Goal: Navigation & Orientation: Find specific page/section

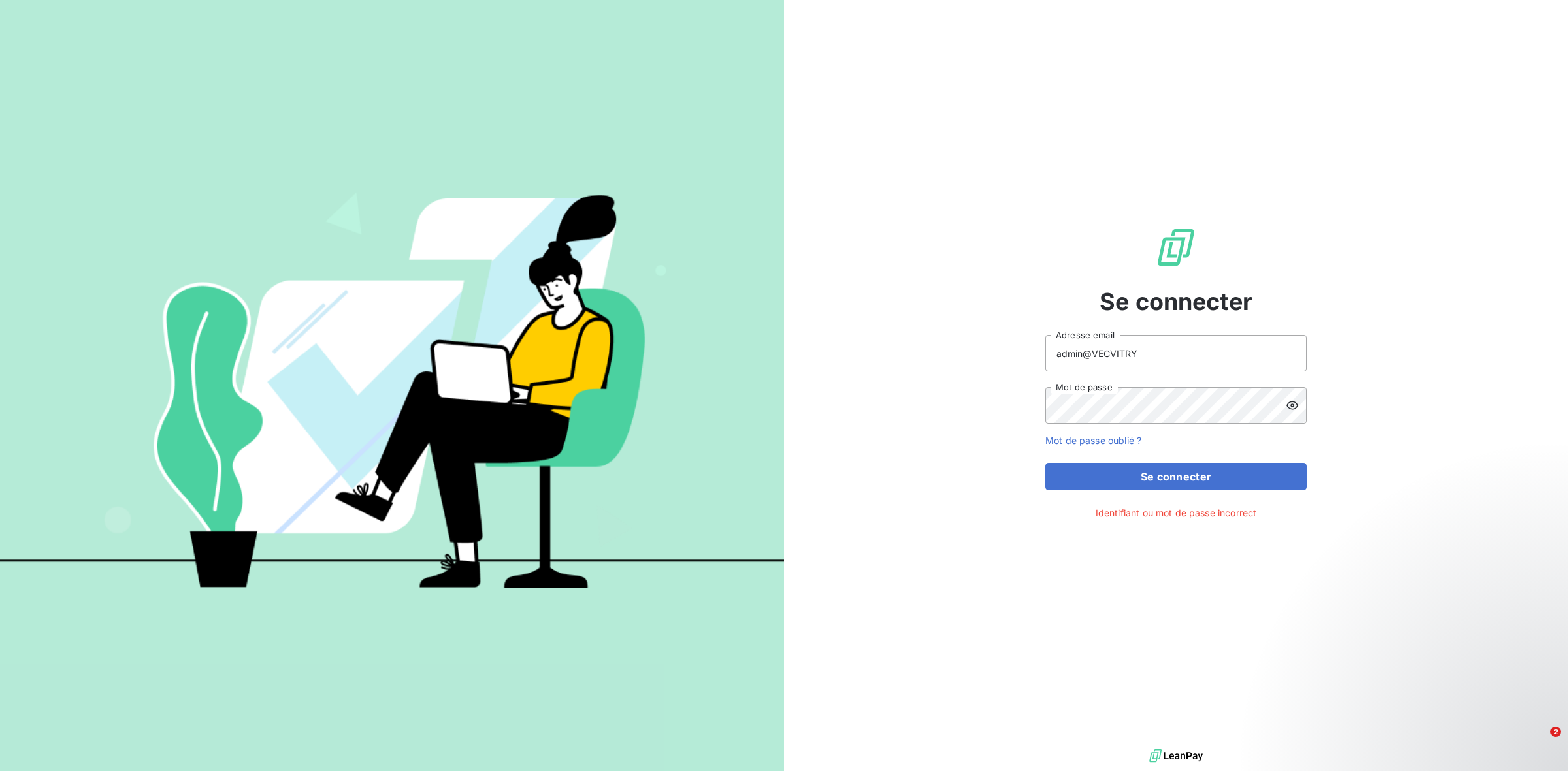
click at [1296, 402] on icon at bounding box center [1292, 406] width 13 height 13
click at [1045, 463] on button "Se connecter" at bounding box center [1176, 476] width 261 height 28
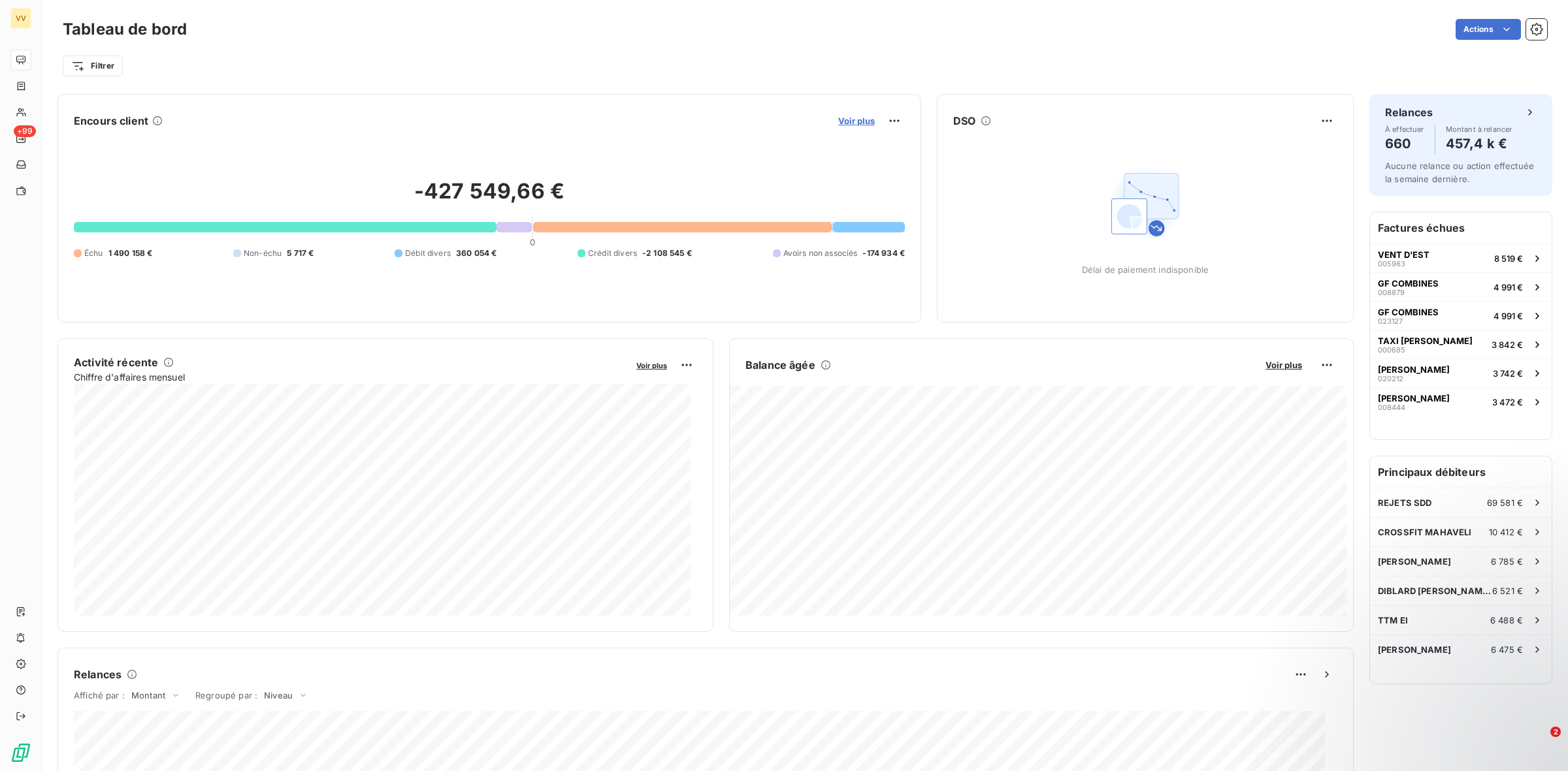
click at [850, 117] on span "Voir plus" at bounding box center [857, 121] width 37 height 10
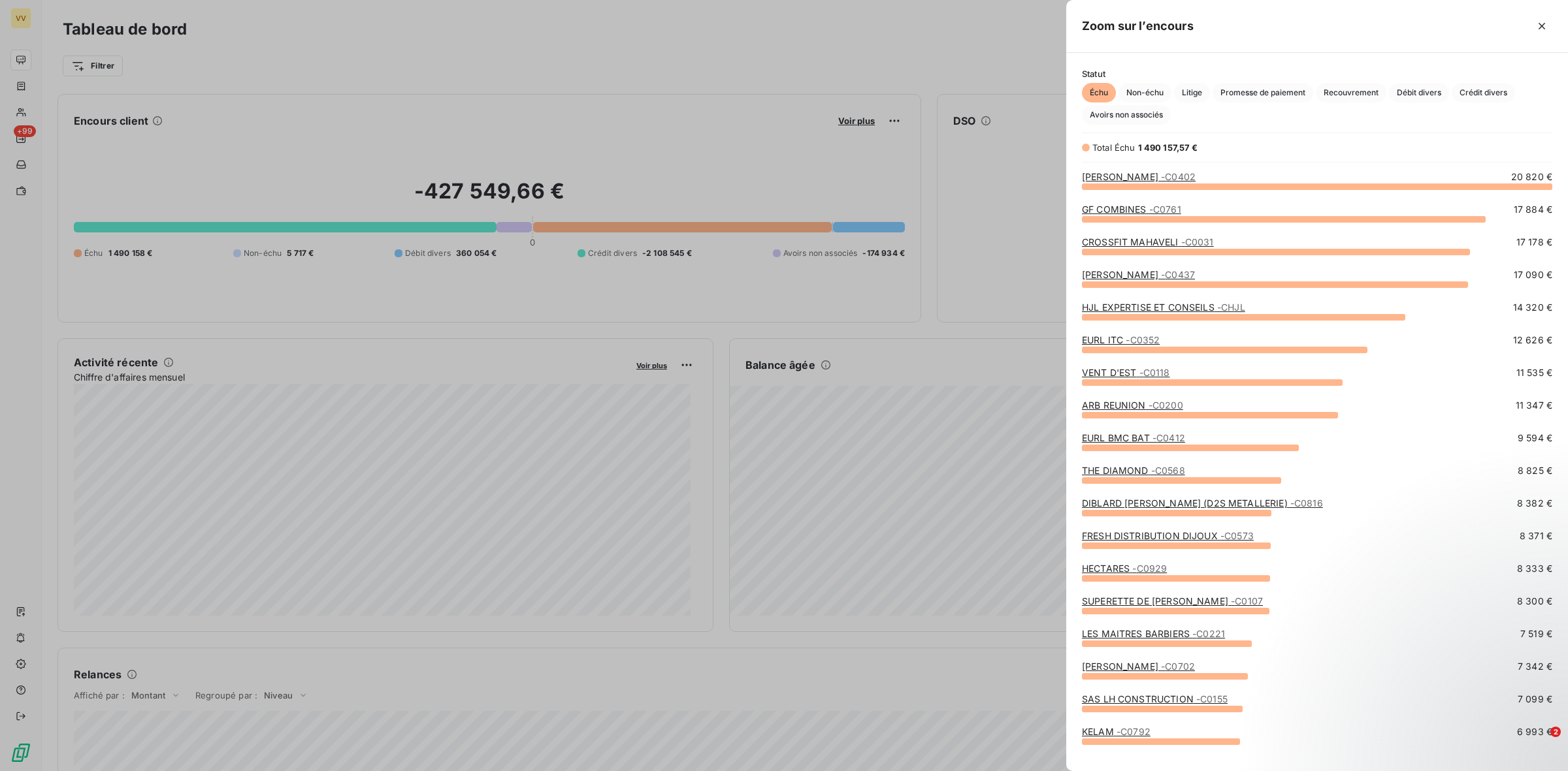
scroll to position [573, 490]
click at [1540, 28] on icon "button" at bounding box center [1542, 26] width 13 height 13
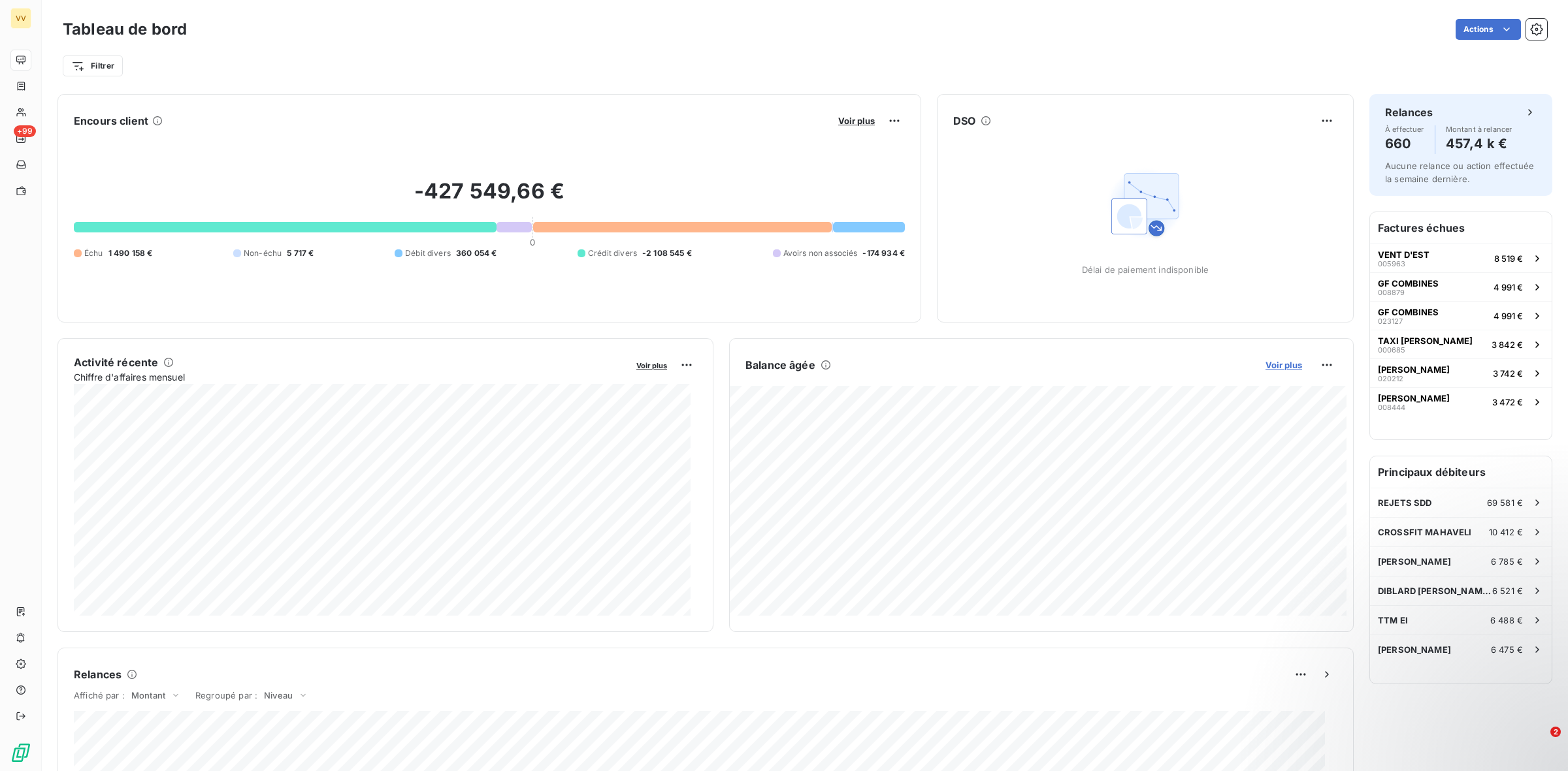
click at [1266, 361] on span "Voir plus" at bounding box center [1284, 365] width 37 height 10
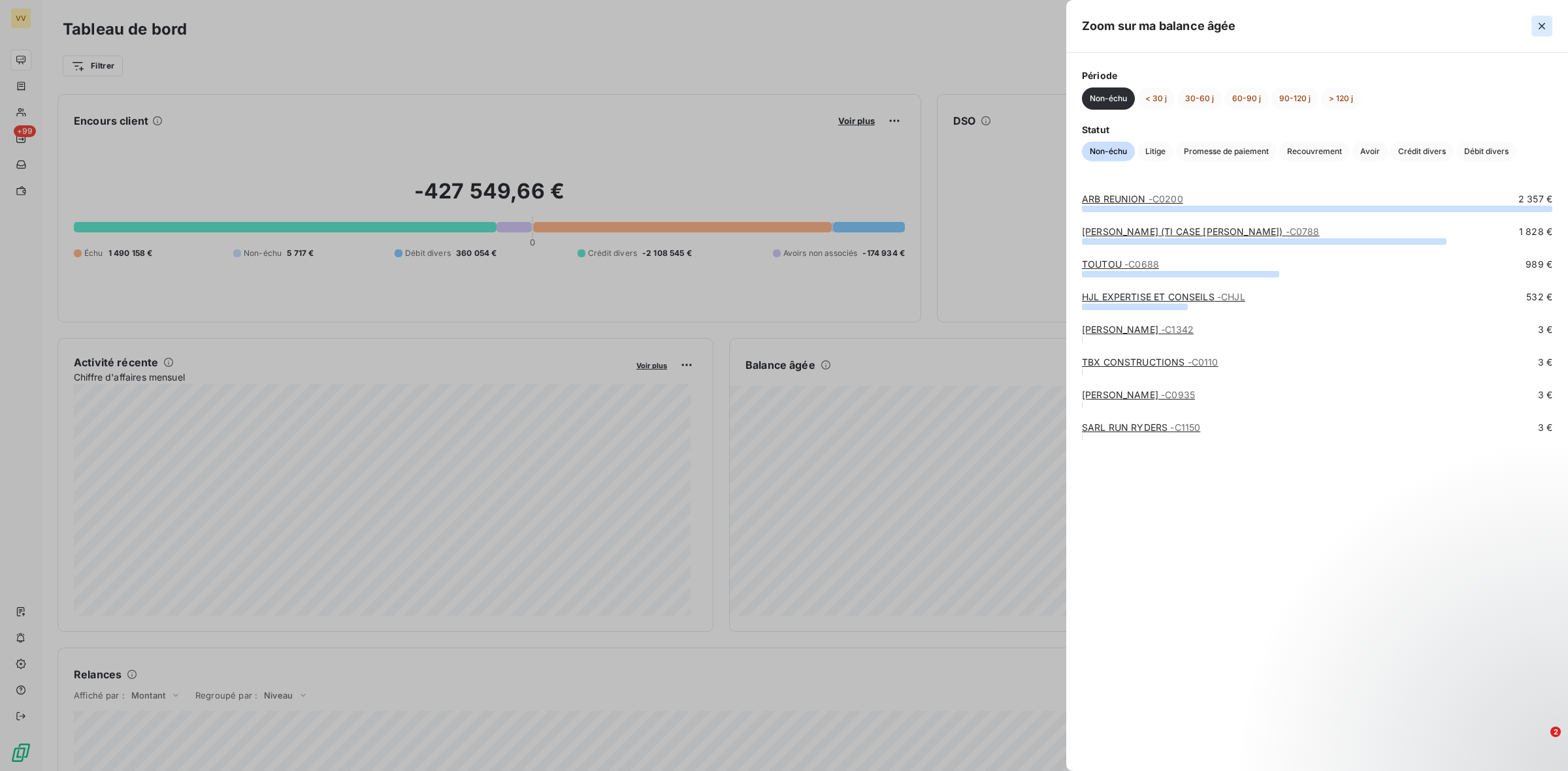
click at [1535, 24] on icon "button" at bounding box center [1542, 26] width 13 height 13
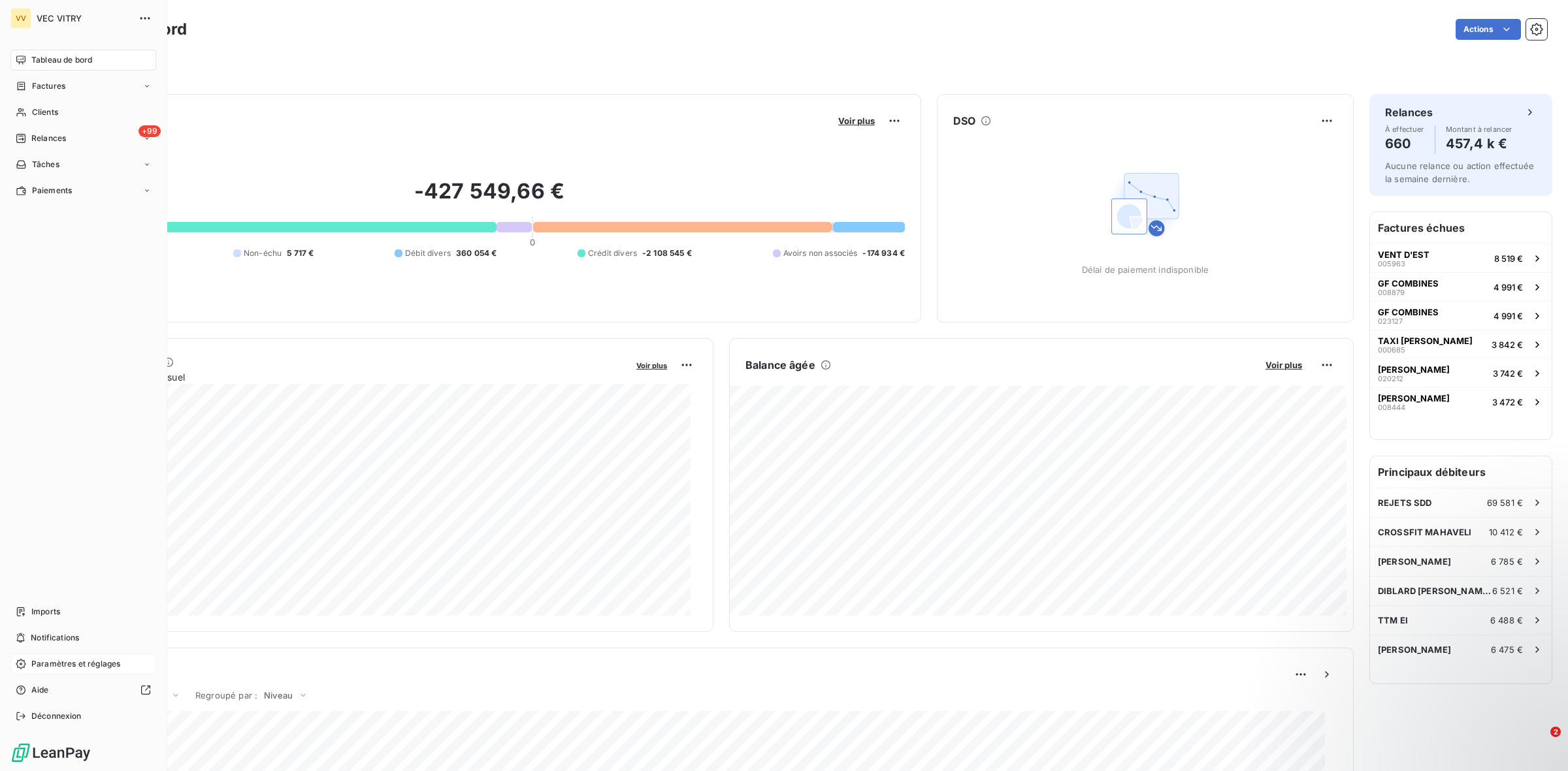
click at [67, 664] on span "Paramètres et réglages" at bounding box center [75, 664] width 89 height 12
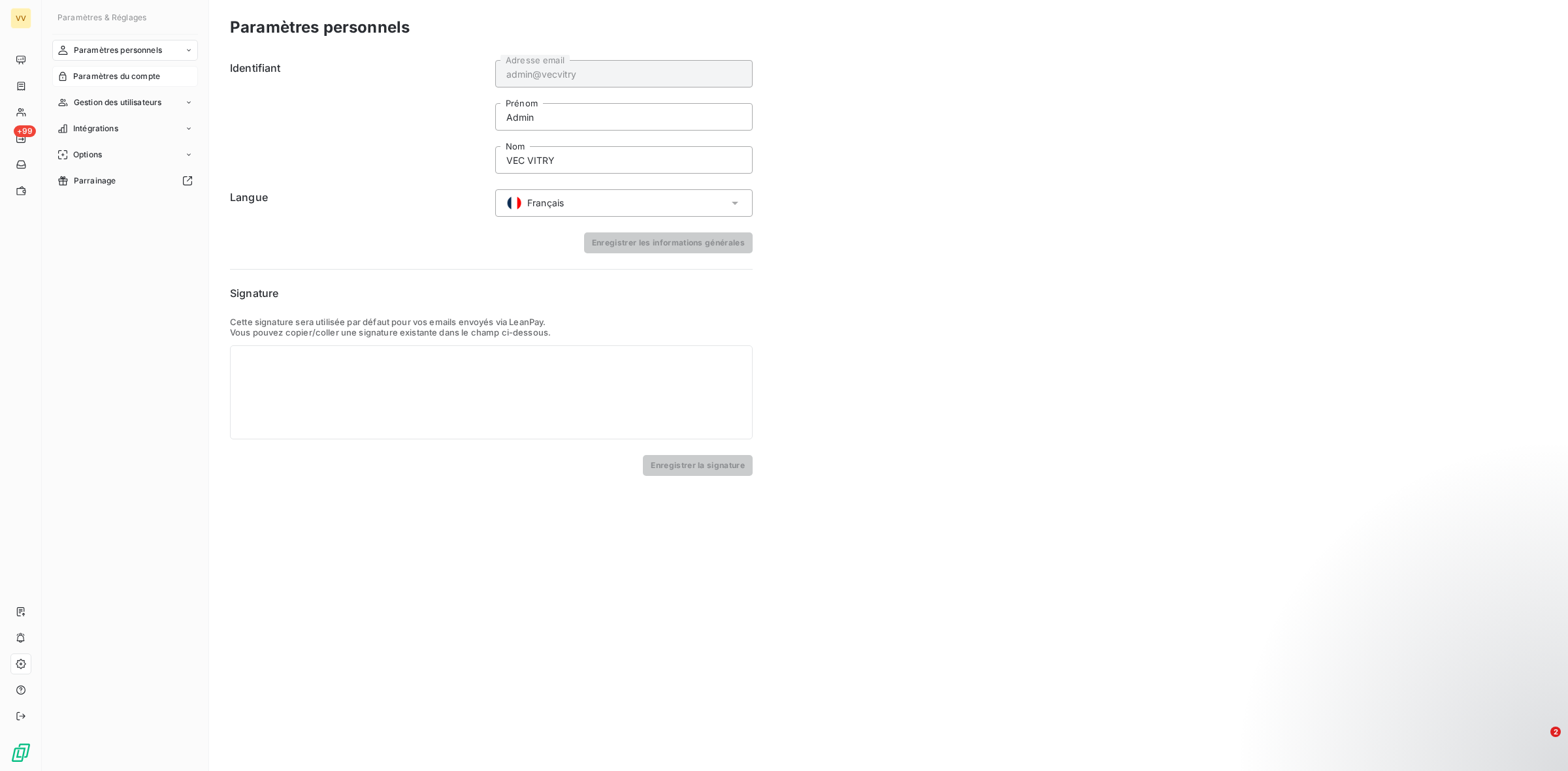
click at [148, 70] on span "Paramètres du compte" at bounding box center [116, 76] width 87 height 12
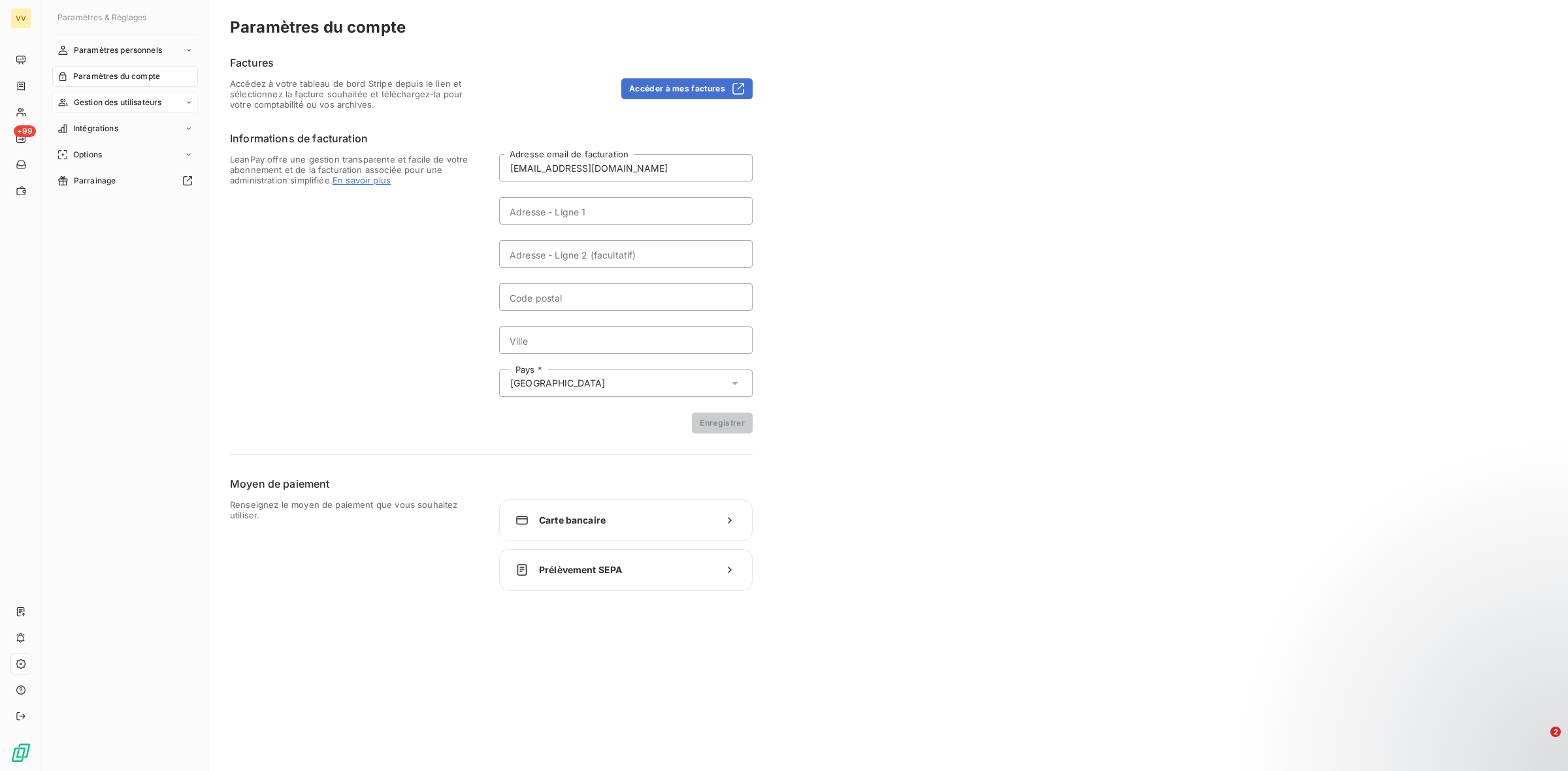
click at [148, 101] on span "Gestion des utilisateurs" at bounding box center [117, 102] width 88 height 12
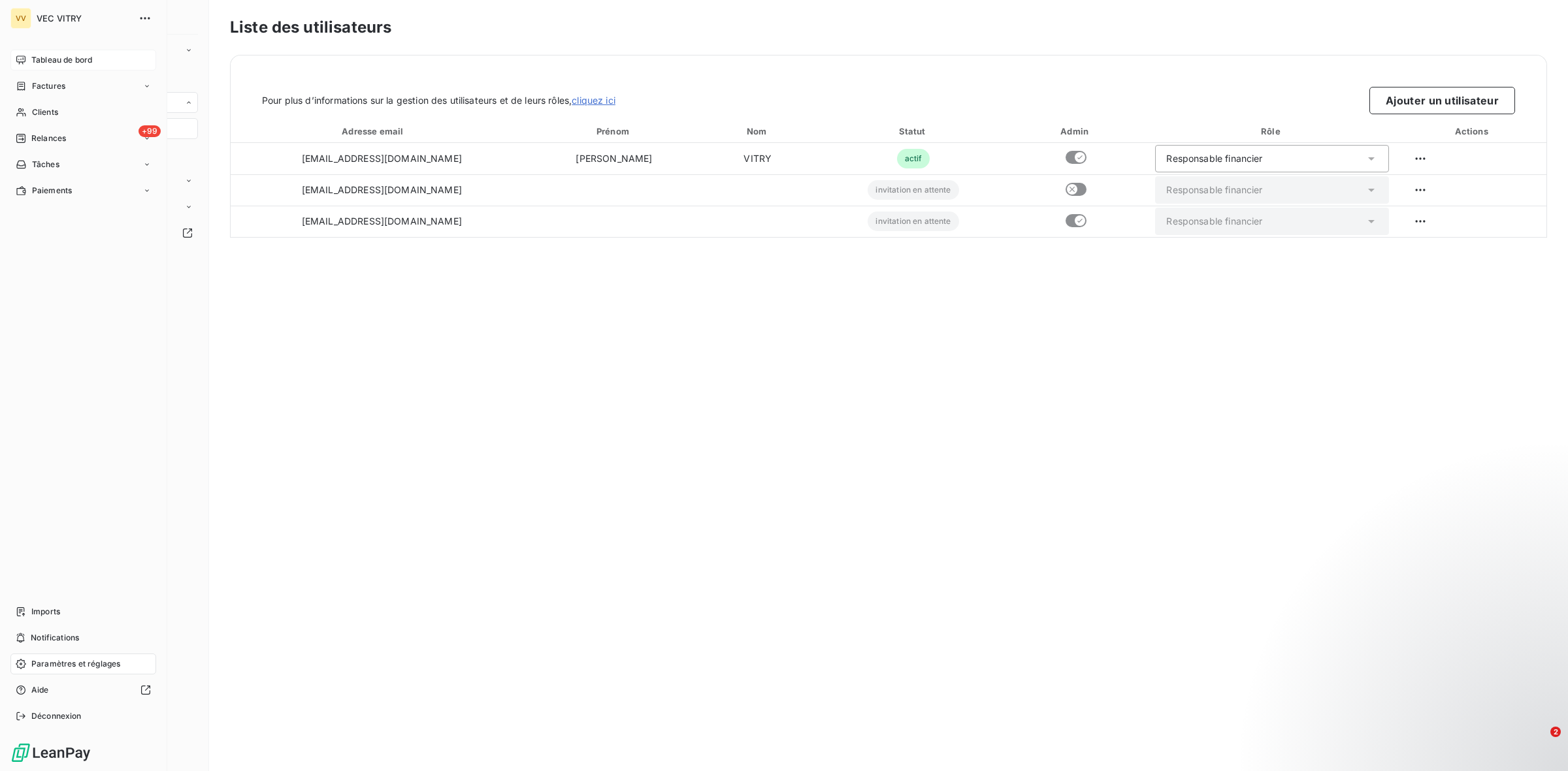
click at [59, 51] on div "Tableau de bord" at bounding box center [83, 59] width 146 height 21
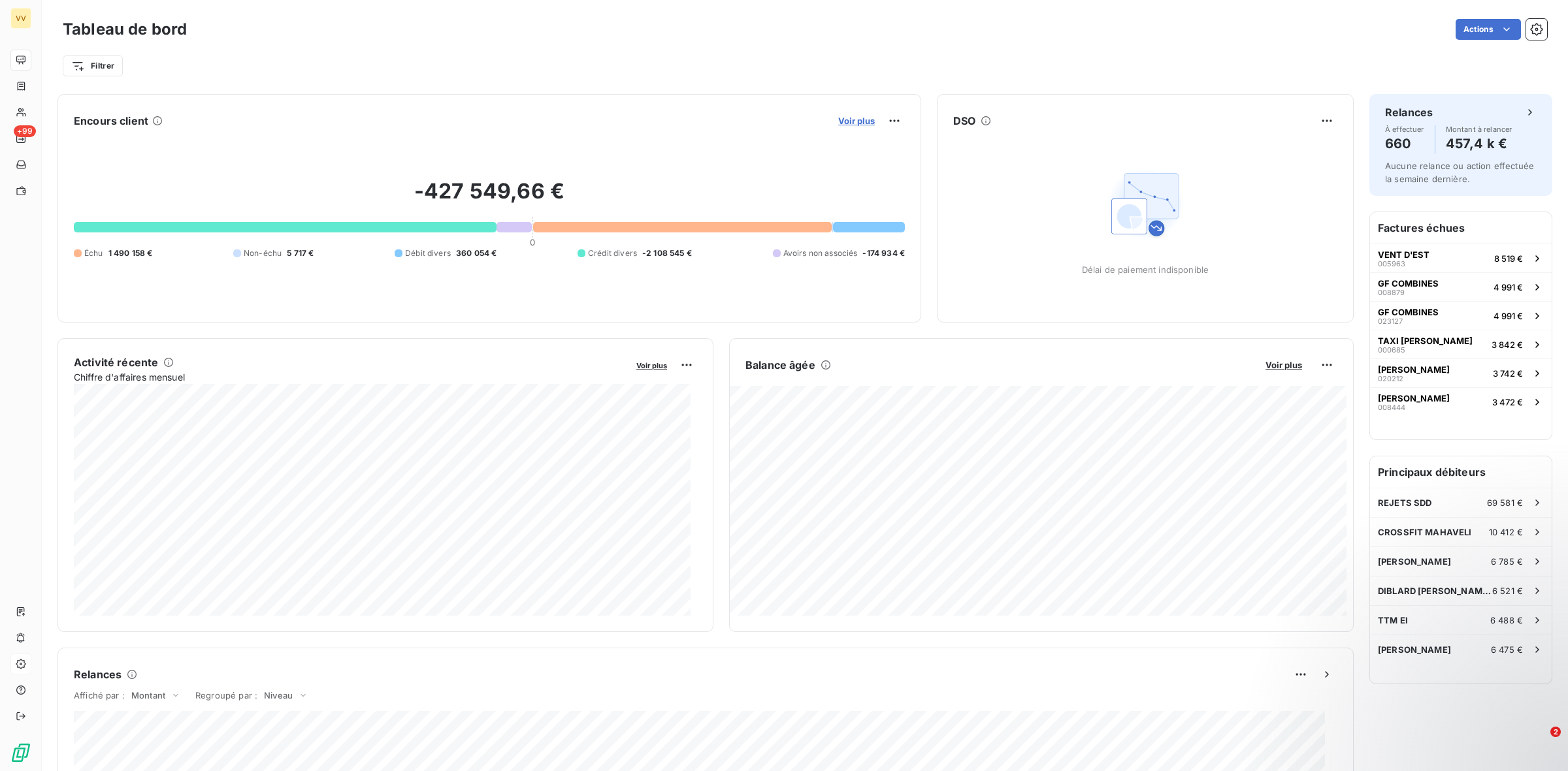
click at [840, 116] on span "Voir plus" at bounding box center [857, 121] width 37 height 10
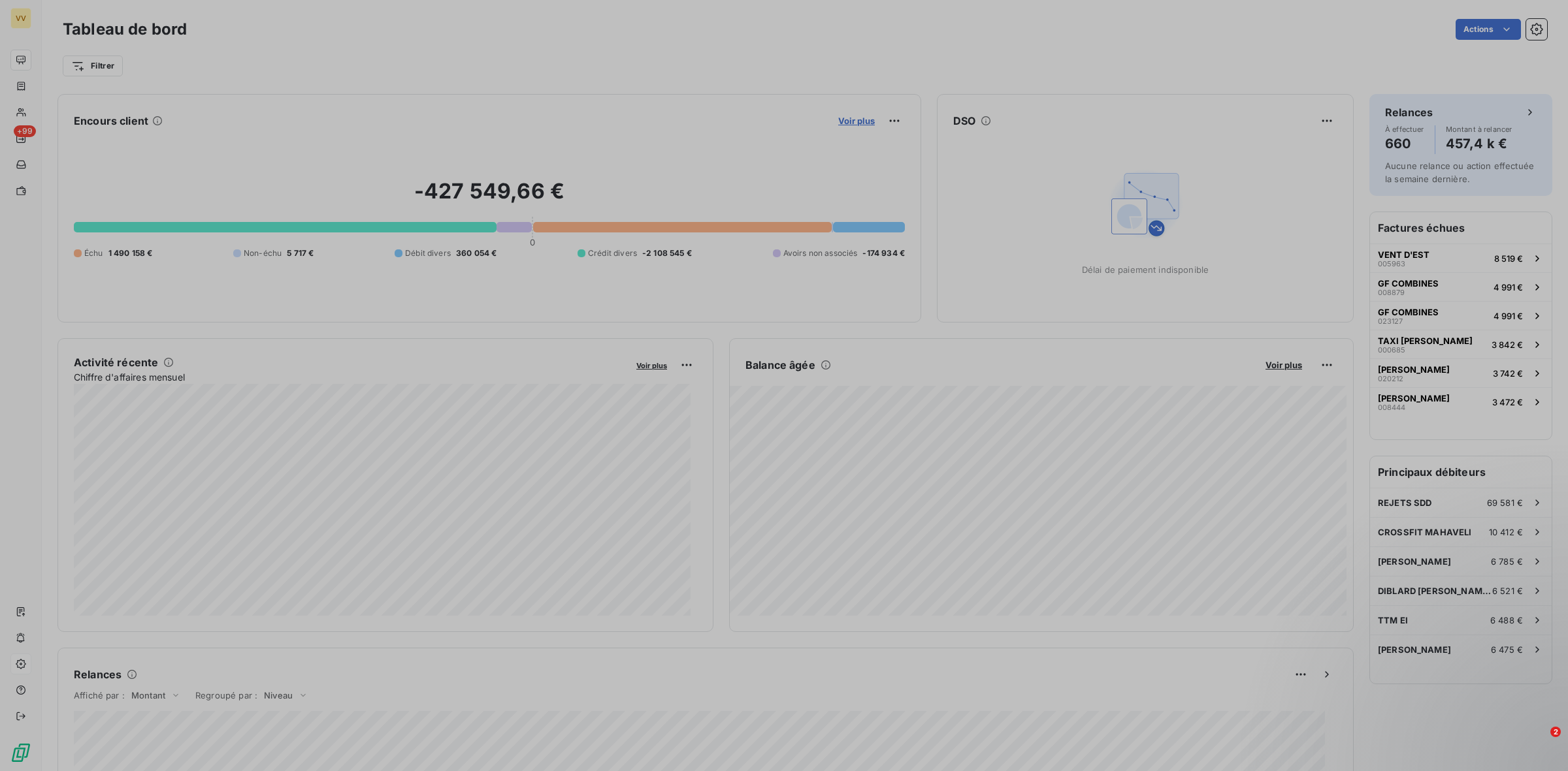
scroll to position [758, 490]
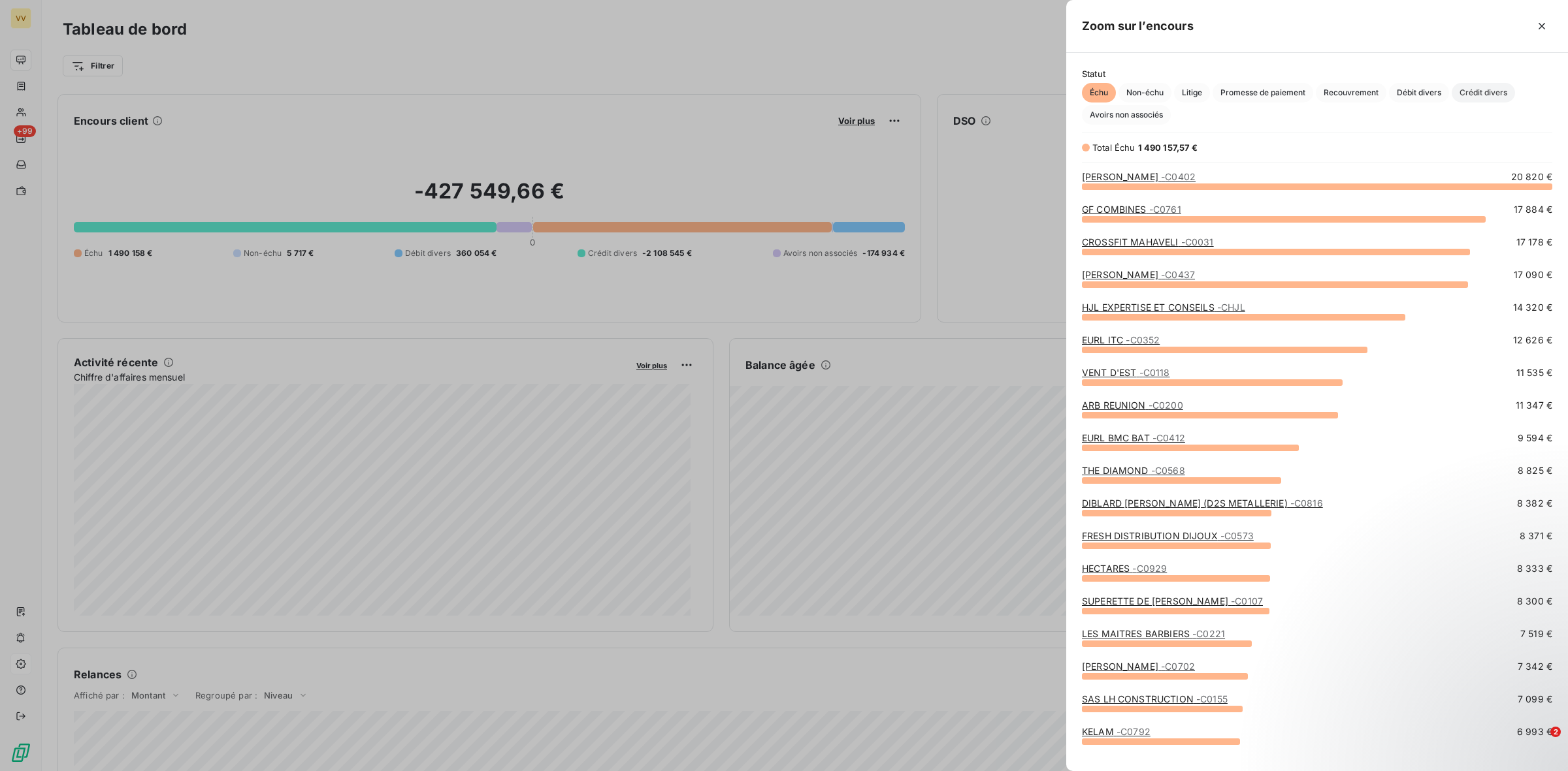
click at [1467, 90] on span "Crédit divers" at bounding box center [1483, 92] width 64 height 19
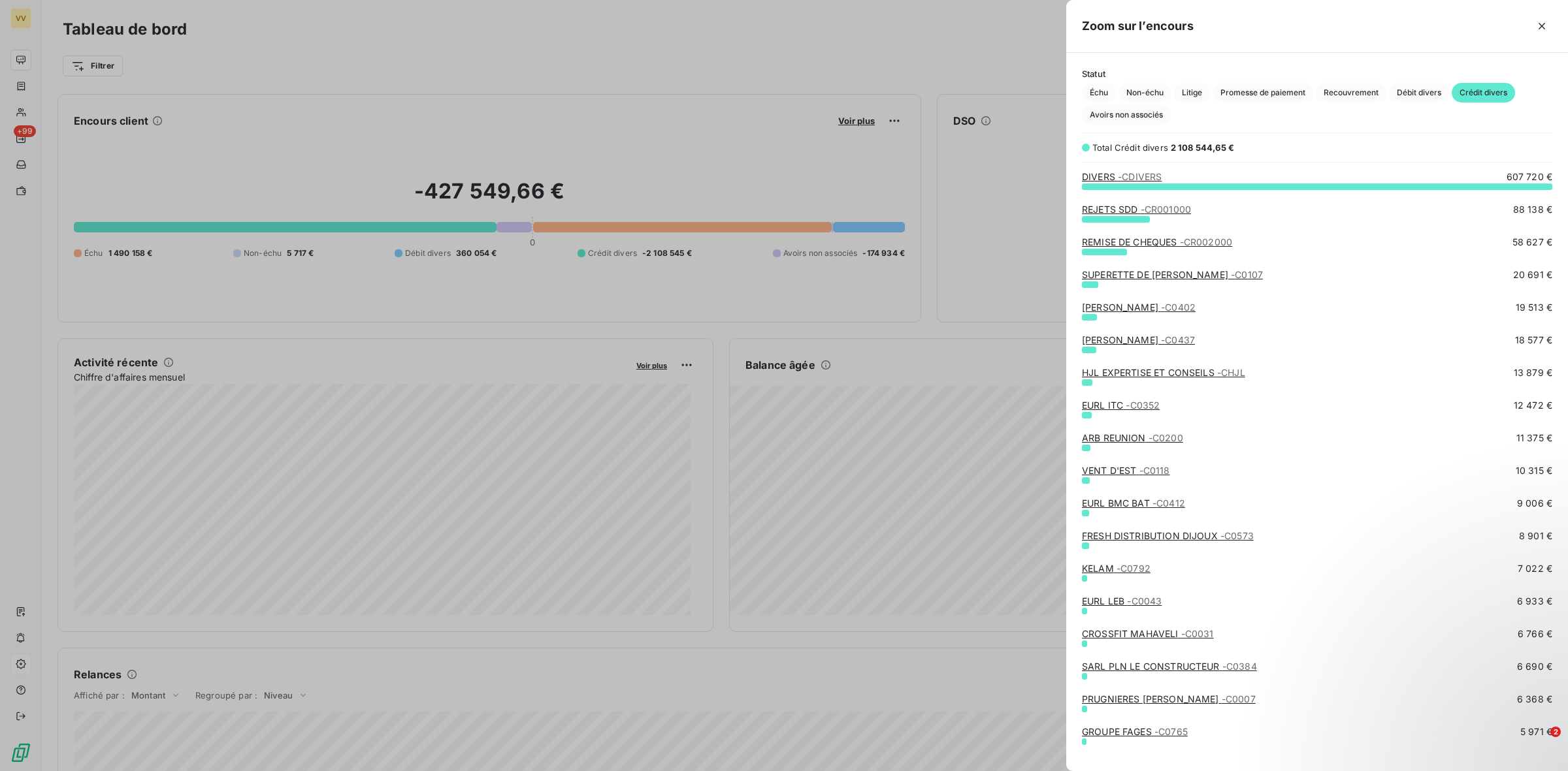
scroll to position [573, 490]
click at [1536, 23] on icon "button" at bounding box center [1542, 26] width 13 height 13
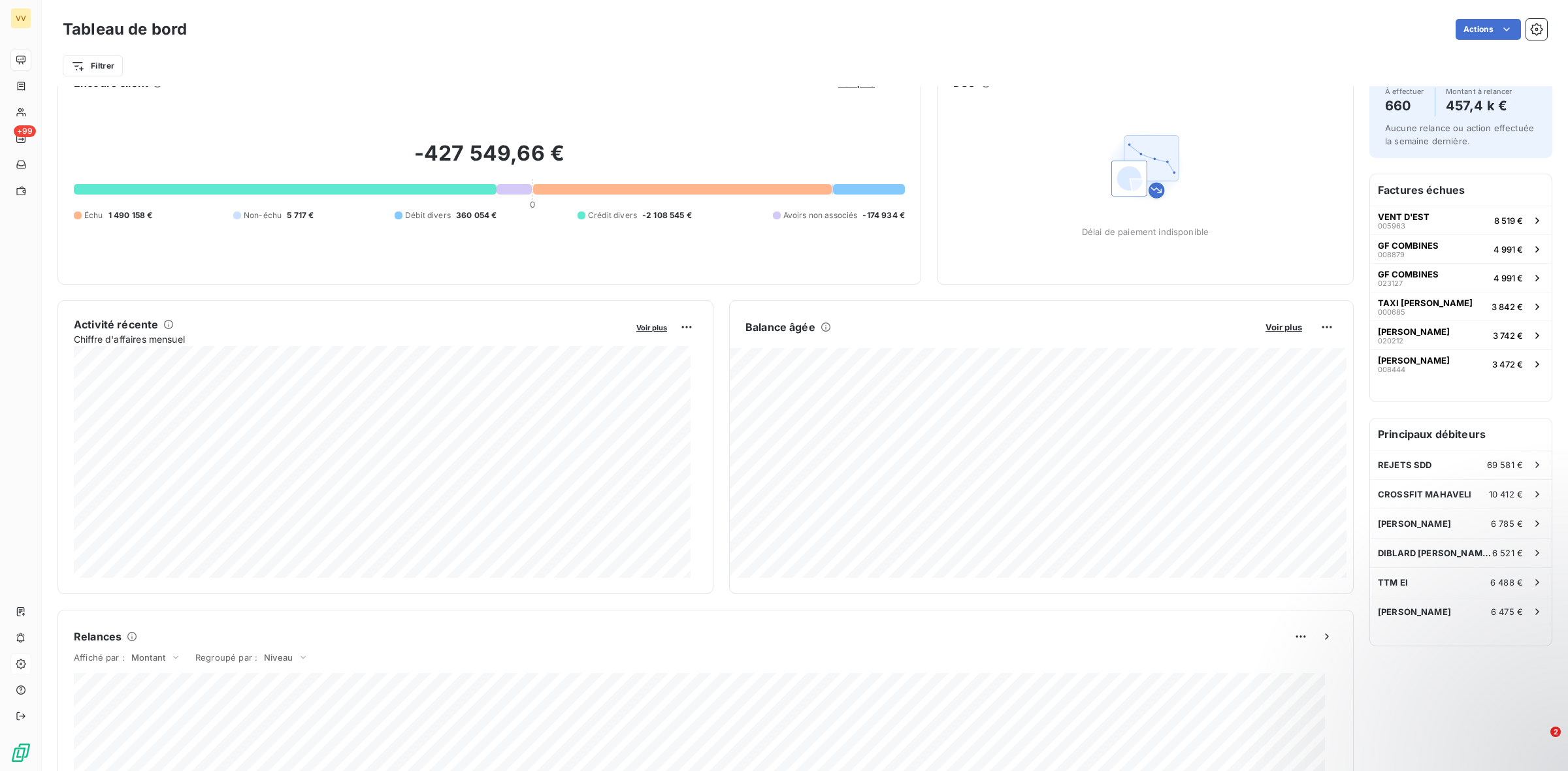
scroll to position [0, 0]
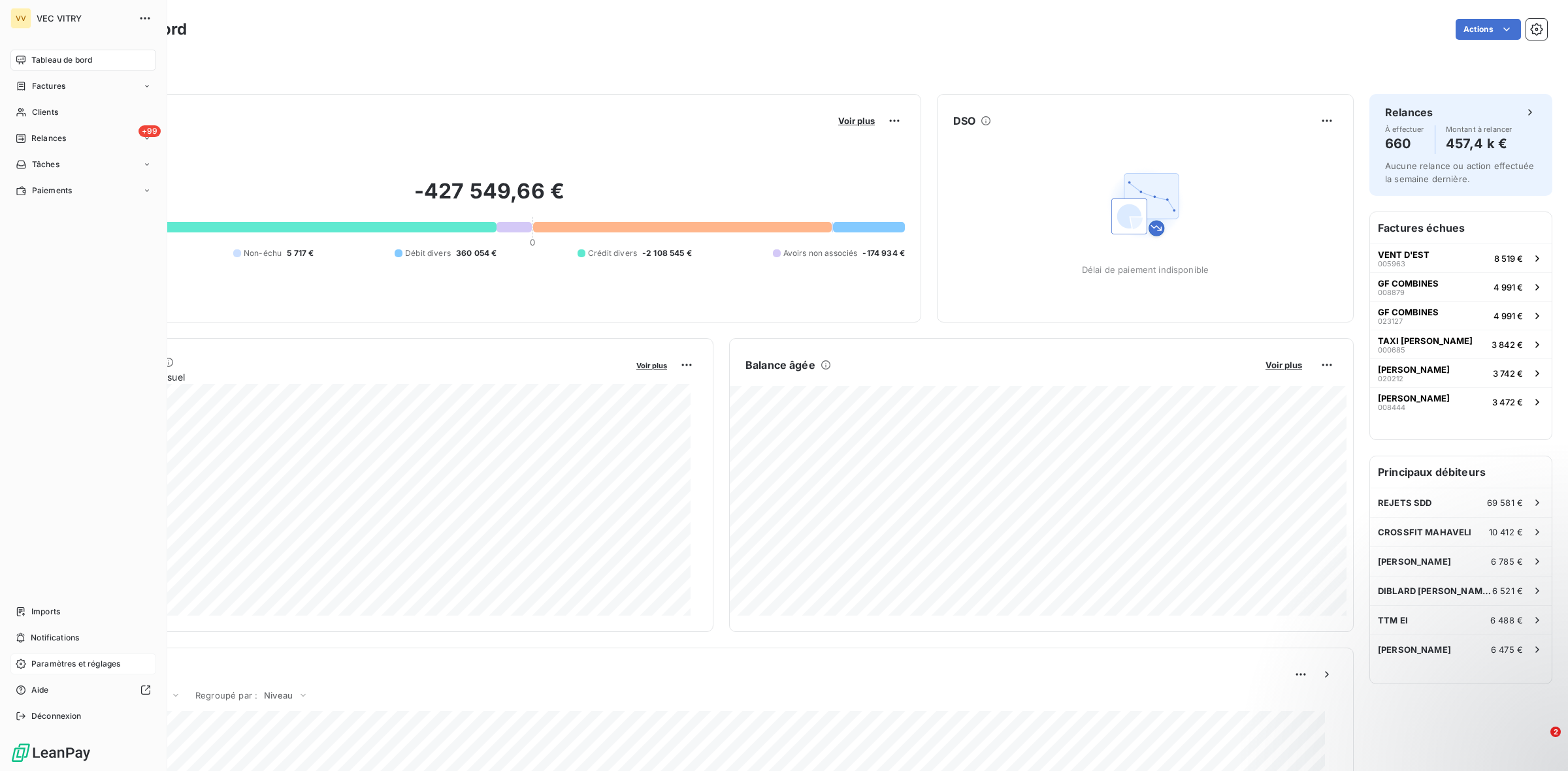
click at [80, 666] on span "Paramètres et réglages" at bounding box center [75, 664] width 89 height 12
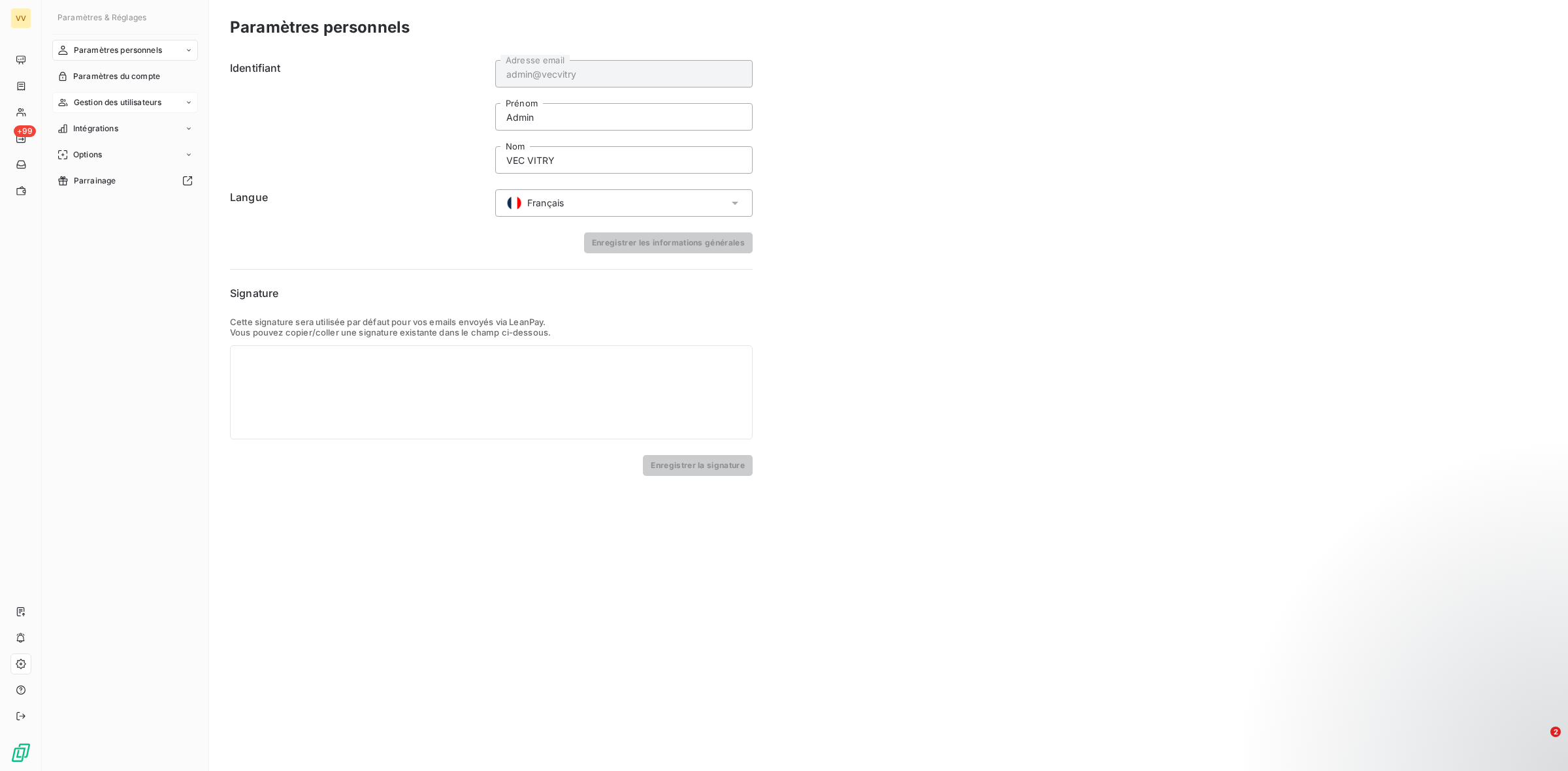
click at [174, 95] on div "Gestion des utilisateurs" at bounding box center [125, 102] width 146 height 21
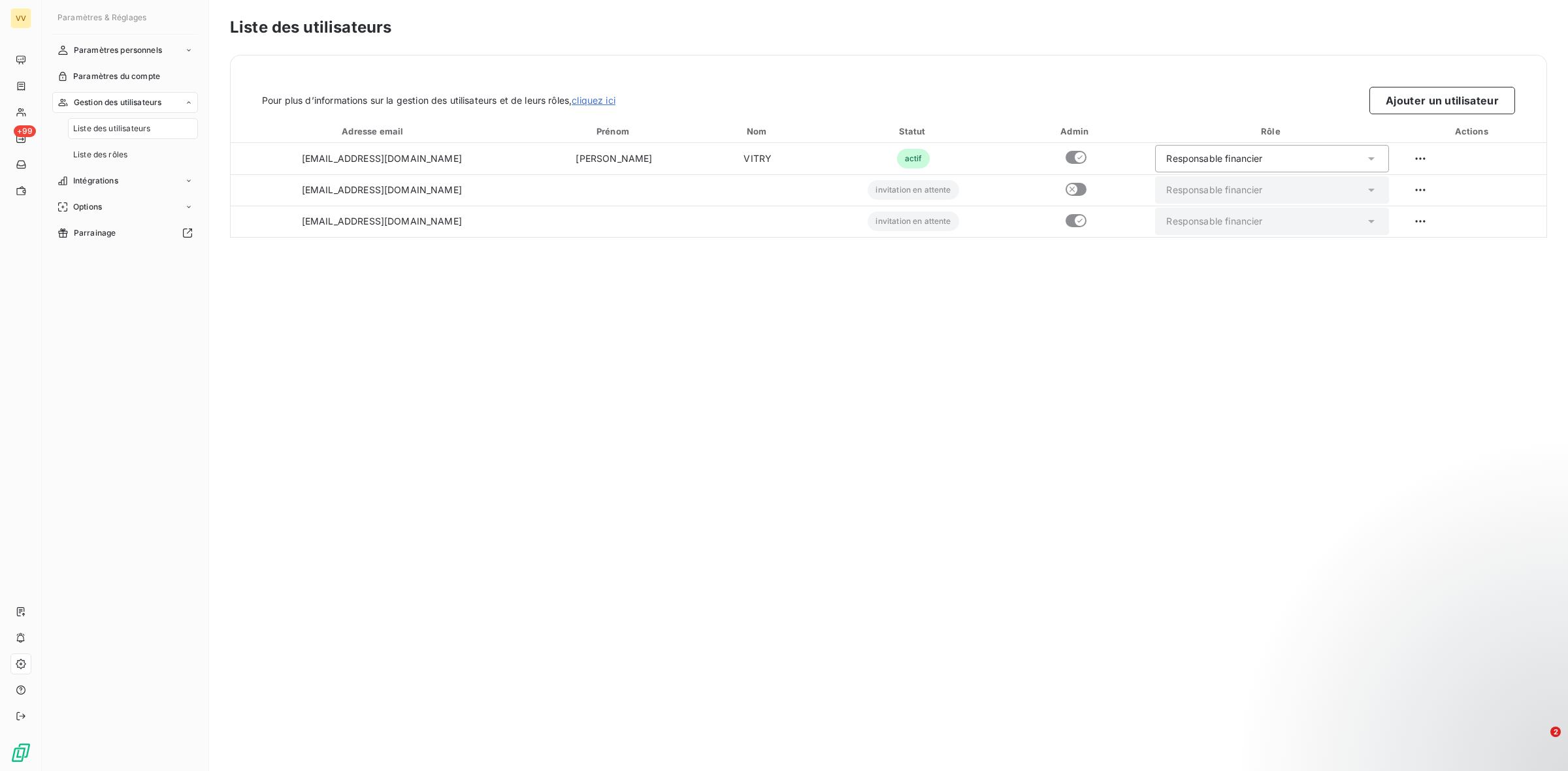
click at [394, 286] on div "Liste des utilisateurs Pour plus d’informations sur la gestion des utilisateurs…" at bounding box center [889, 385] width 1359 height 771
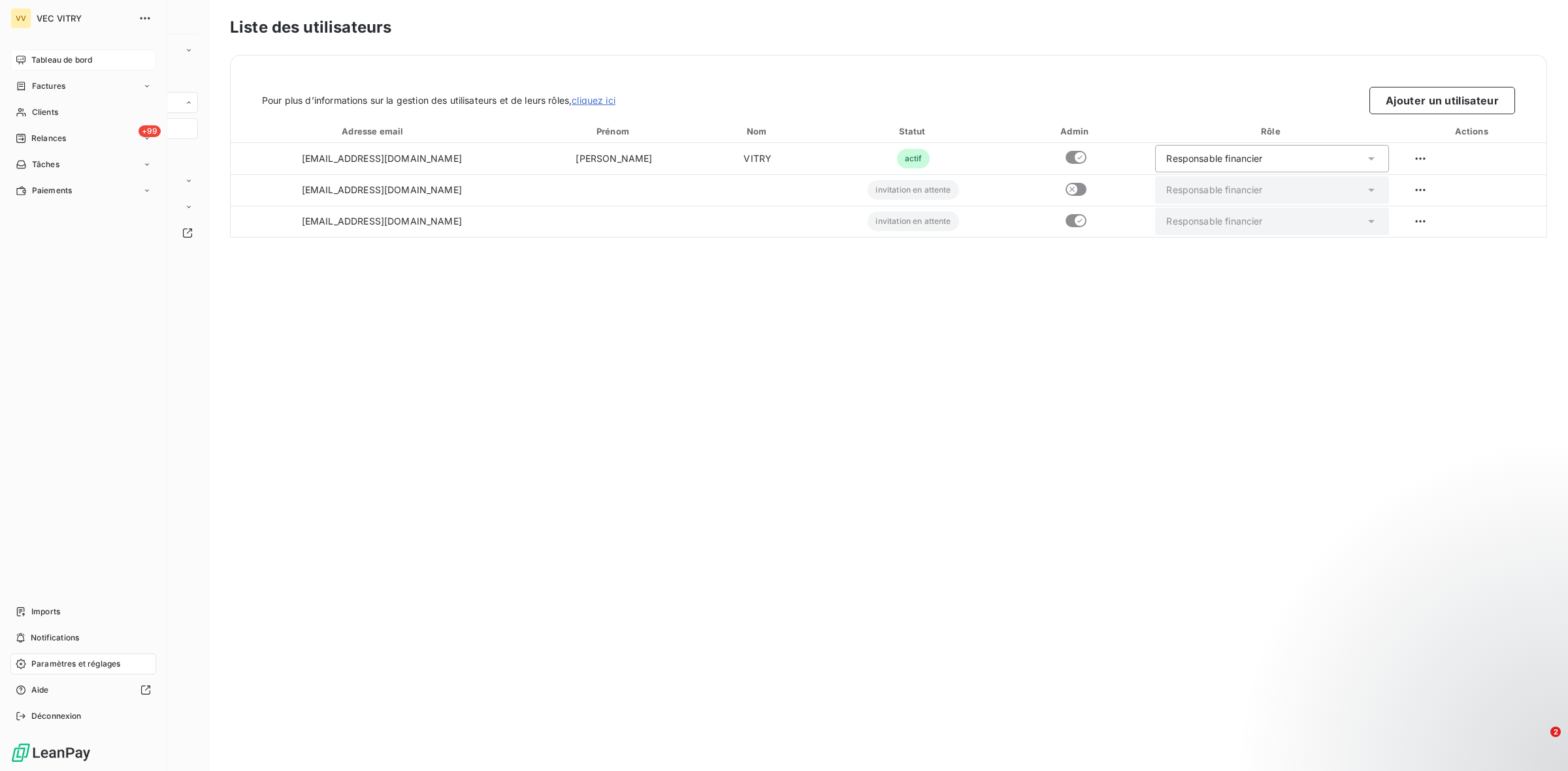
click at [53, 58] on span "Tableau de bord" at bounding box center [61, 60] width 61 height 12
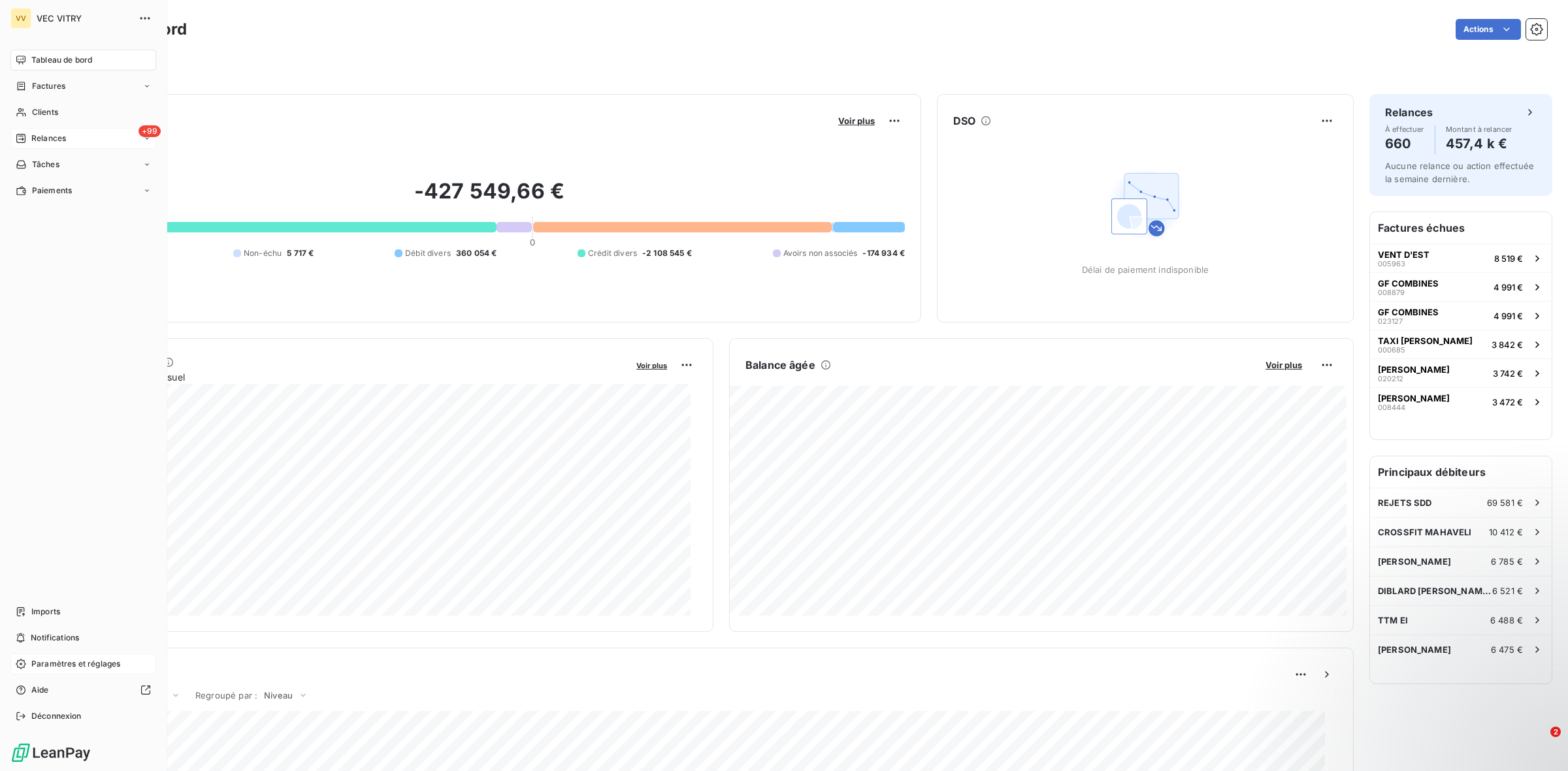
click at [109, 141] on div "+99 Relances" at bounding box center [83, 138] width 146 height 21
